Goal: Obtain resource: Obtain resource

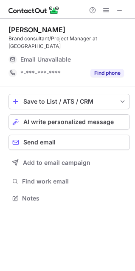
scroll to position [193, 135]
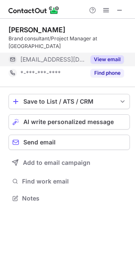
click at [104, 59] on button "View email" at bounding box center [108, 59] width 34 height 9
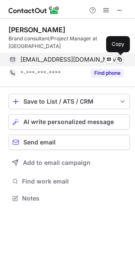
click at [118, 59] on span at bounding box center [120, 59] width 7 height 7
click at [121, 59] on span at bounding box center [120, 59] width 7 height 7
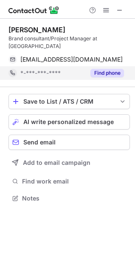
click at [96, 69] on button "Find phone" at bounding box center [108, 73] width 34 height 9
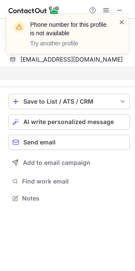
click at [121, 23] on span at bounding box center [122, 22] width 7 height 9
